Goal: Register for event/course

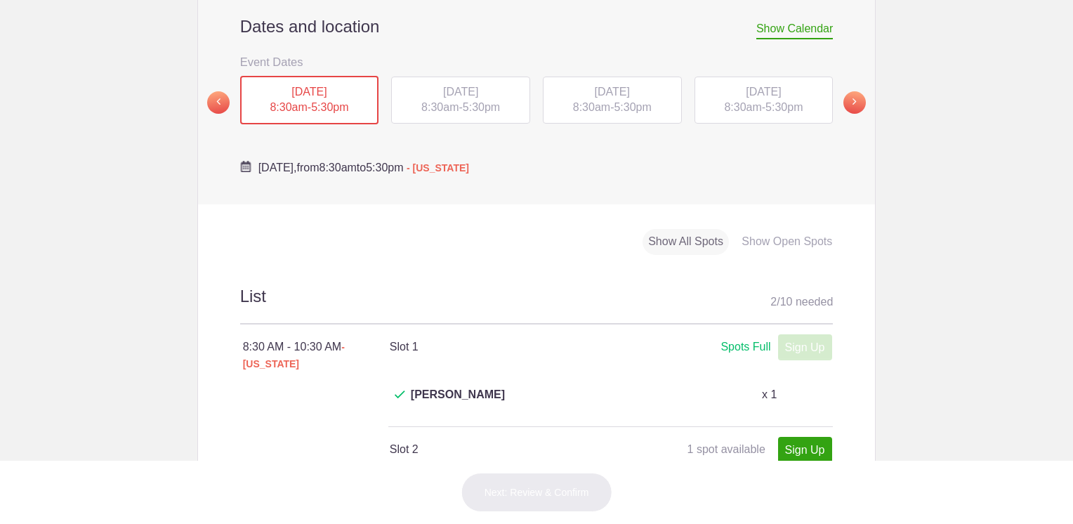
scroll to position [492, 0]
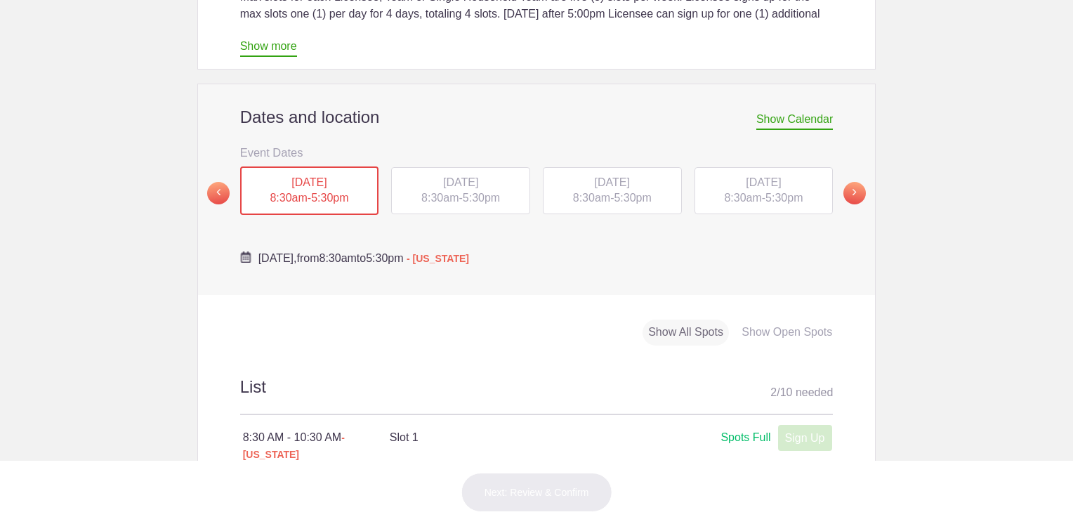
click at [447, 176] on span "[DATE]" at bounding box center [460, 182] width 35 height 12
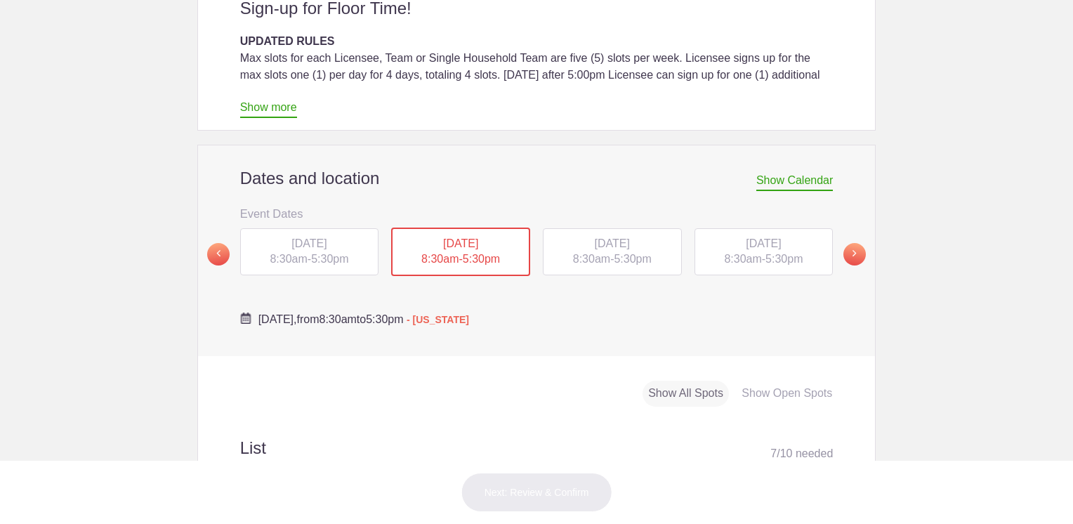
scroll to position [421, 0]
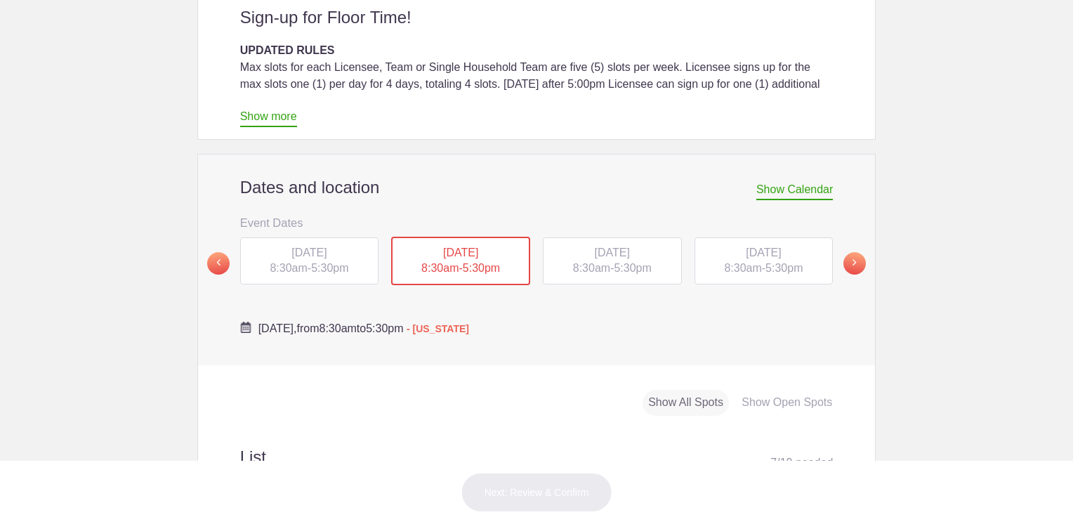
click at [607, 247] on span "[DATE]" at bounding box center [612, 253] width 35 height 12
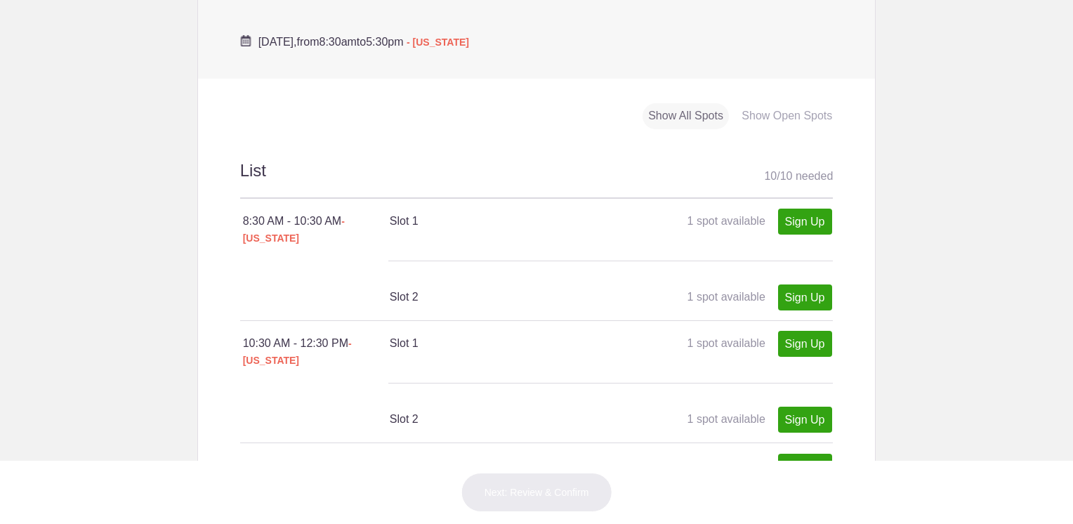
scroll to position [843, 0]
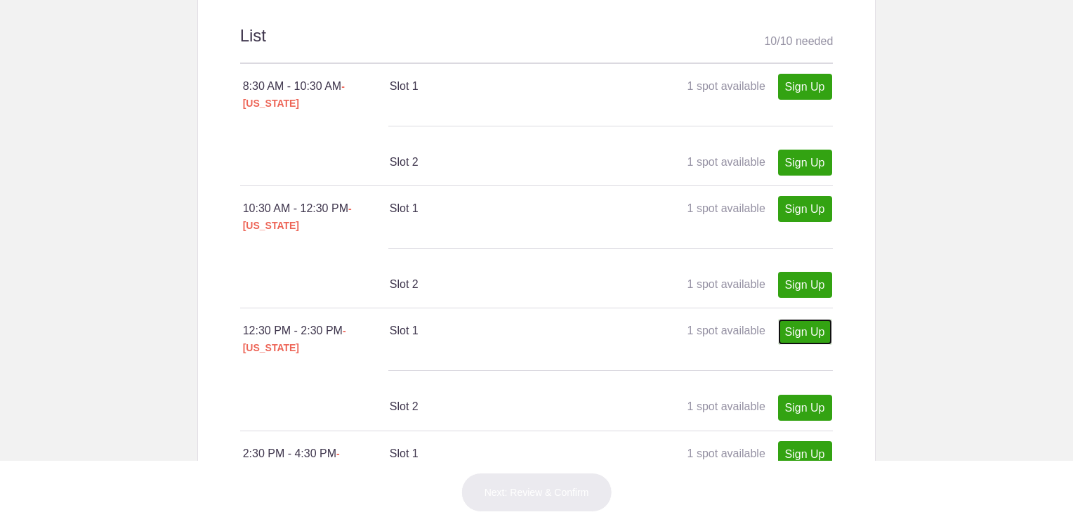
click at [794, 319] on link "Sign Up" at bounding box center [805, 332] width 54 height 26
type input "1"
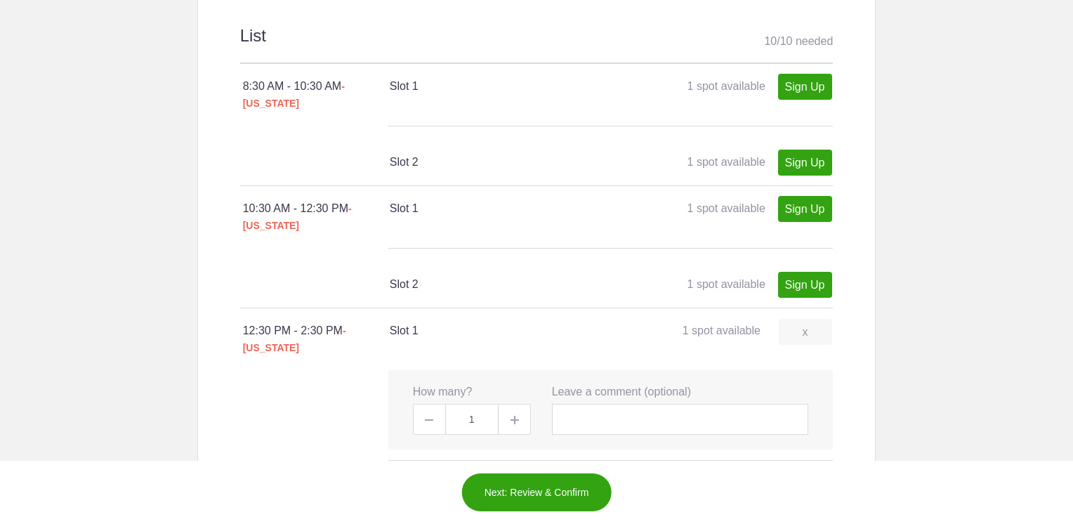
click at [542, 482] on button "Next: Review & Confirm" at bounding box center [536, 492] width 151 height 39
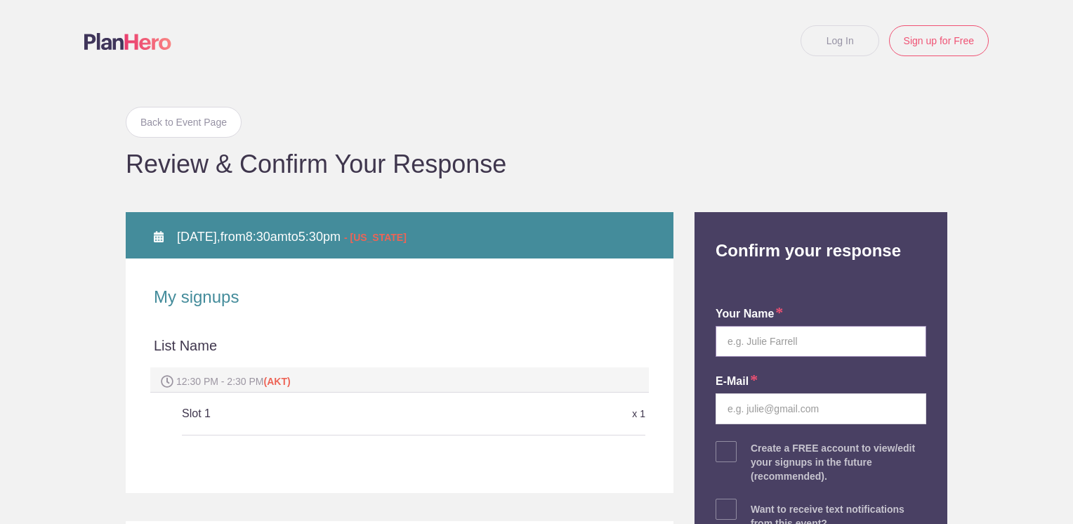
click at [751, 341] on input "text" at bounding box center [821, 341] width 211 height 31
type input "[PERSON_NAME]"
type input "[EMAIL_ADDRESS][DOMAIN_NAME]"
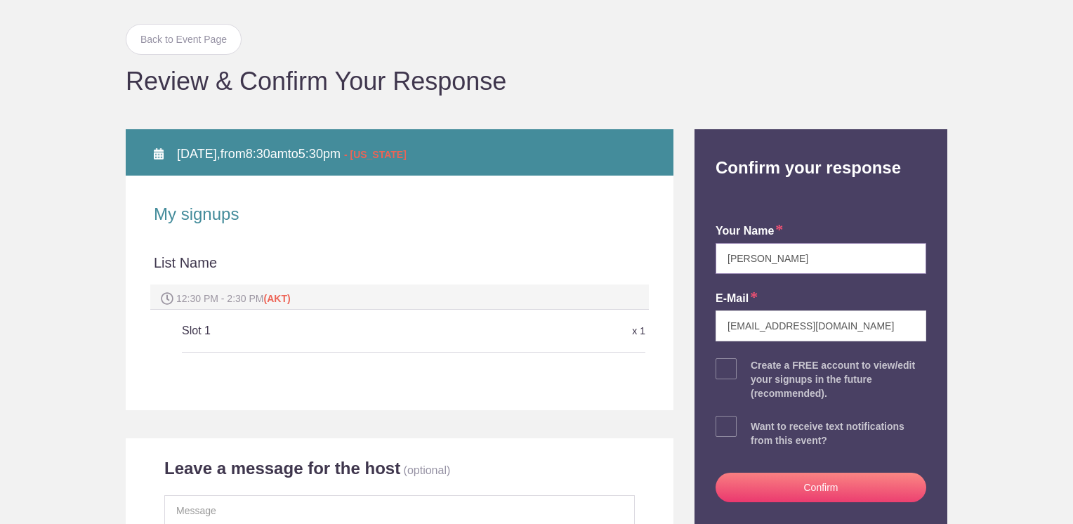
scroll to position [211, 0]
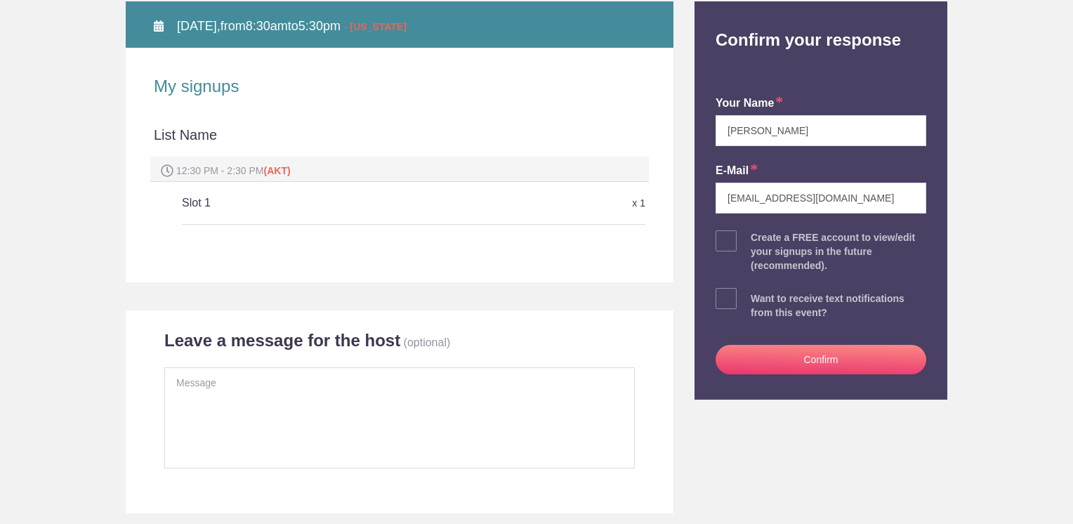
click at [820, 363] on button "Confirm" at bounding box center [821, 360] width 211 height 30
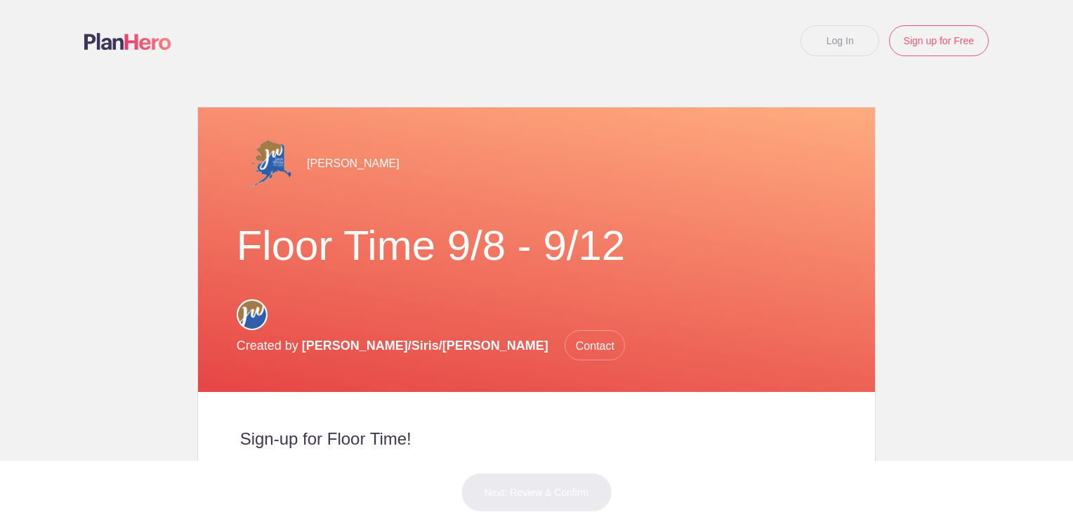
scroll to position [492, 0]
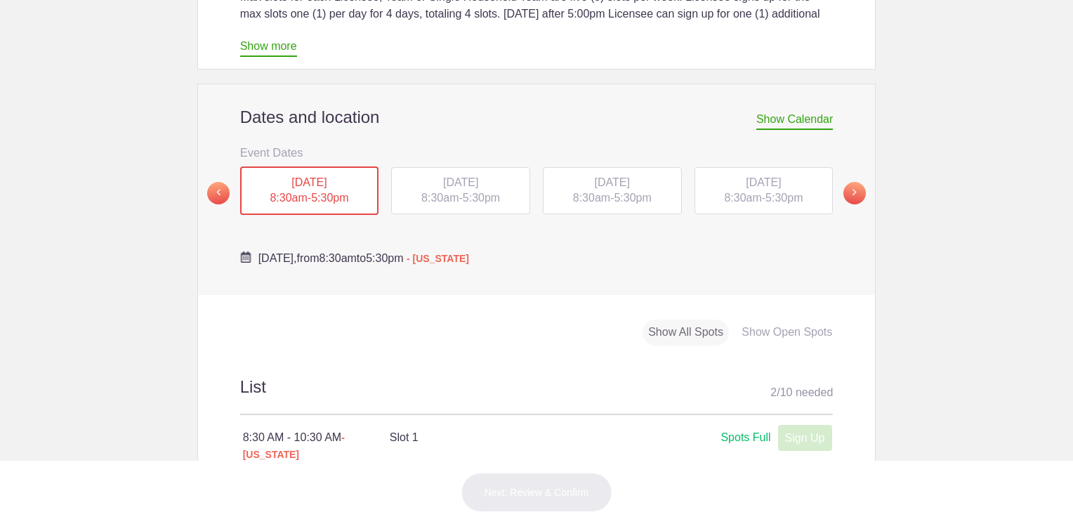
click at [624, 192] on span "5:30pm" at bounding box center [632, 198] width 37 height 12
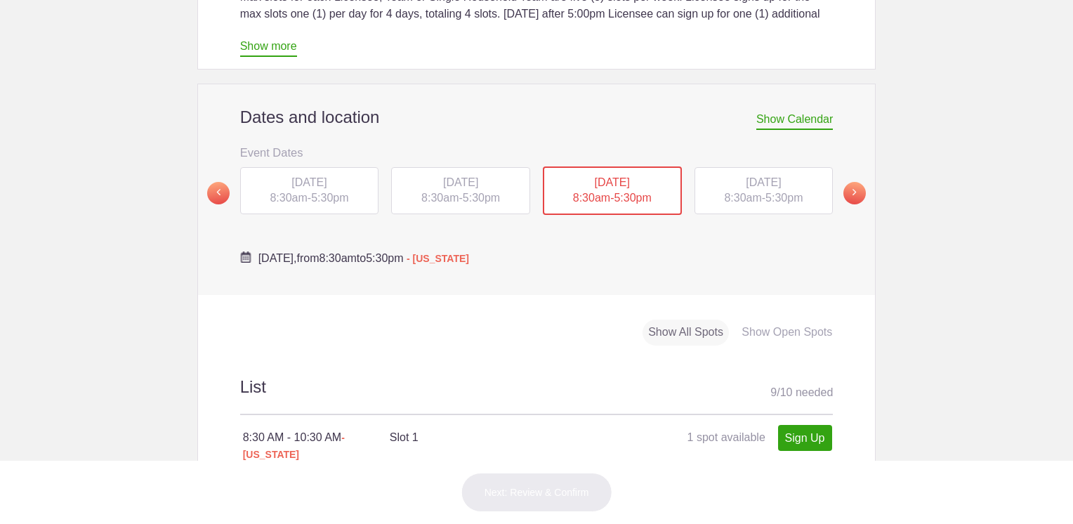
click at [768, 167] on div "THU, Sep 11, 2025 8:30am - 5:30pm" at bounding box center [764, 191] width 139 height 48
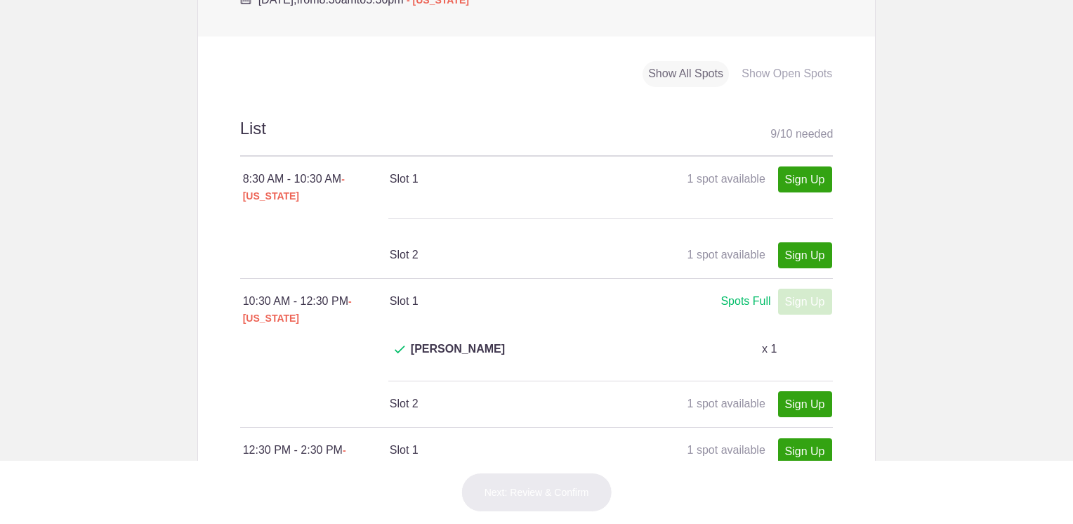
scroll to position [913, 0]
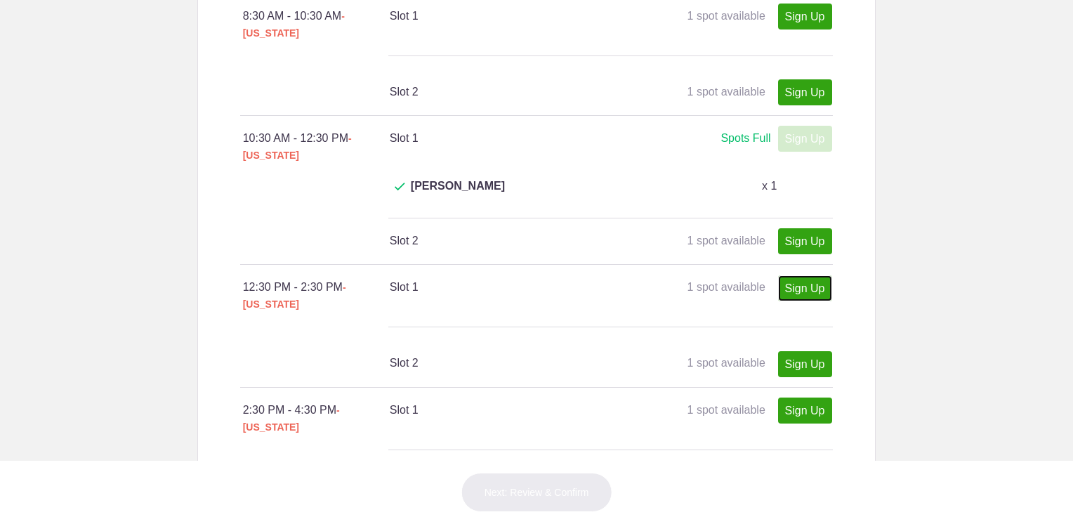
click at [805, 275] on link "Sign Up" at bounding box center [805, 288] width 54 height 26
type input "1"
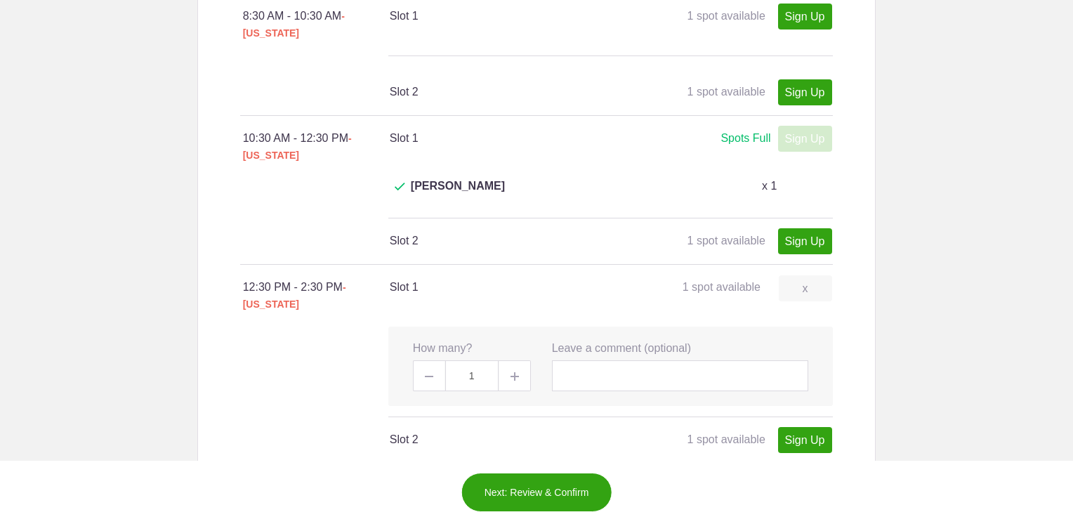
click at [556, 493] on button "Next: Review & Confirm" at bounding box center [536, 492] width 151 height 39
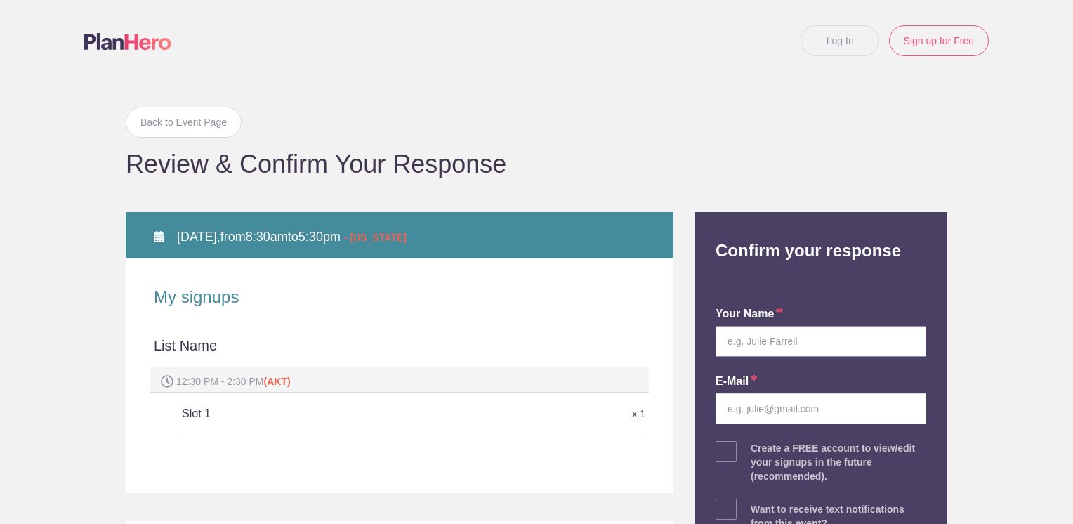
click at [761, 344] on input "text" at bounding box center [821, 341] width 211 height 31
type input "[PERSON_NAME]"
type input "[EMAIL_ADDRESS][DOMAIN_NAME]"
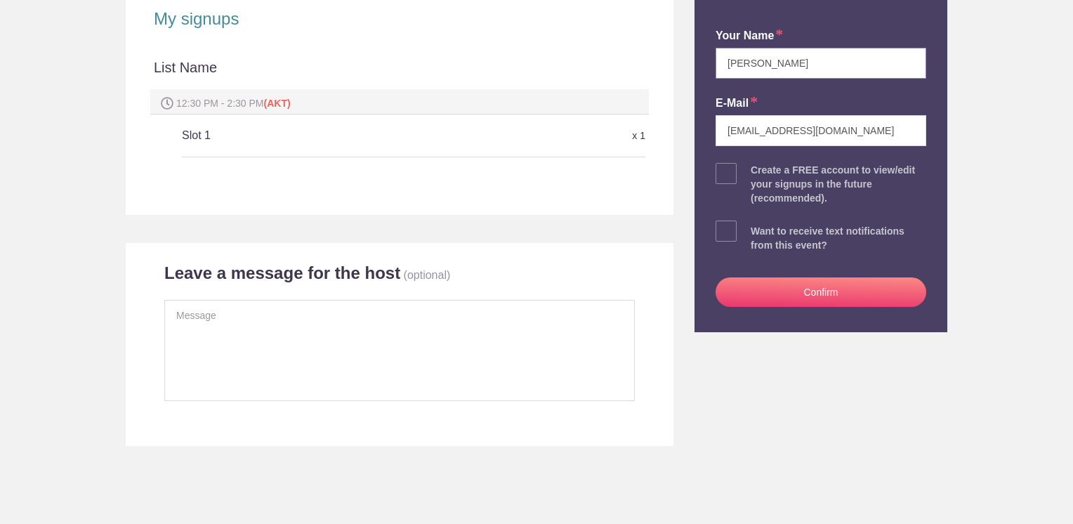
scroll to position [281, 0]
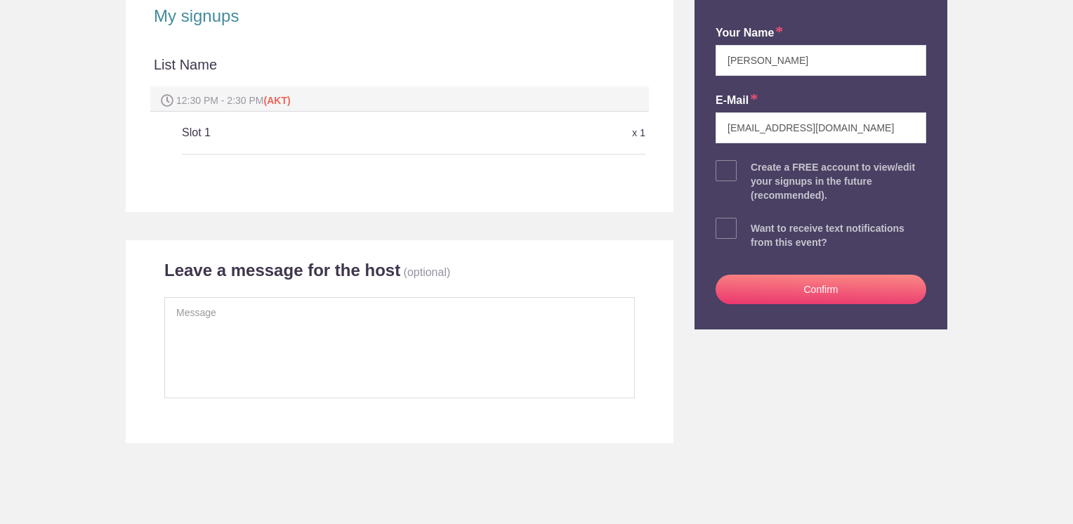
click at [799, 278] on button "Confirm" at bounding box center [821, 290] width 211 height 30
